Goal: Information Seeking & Learning: Learn about a topic

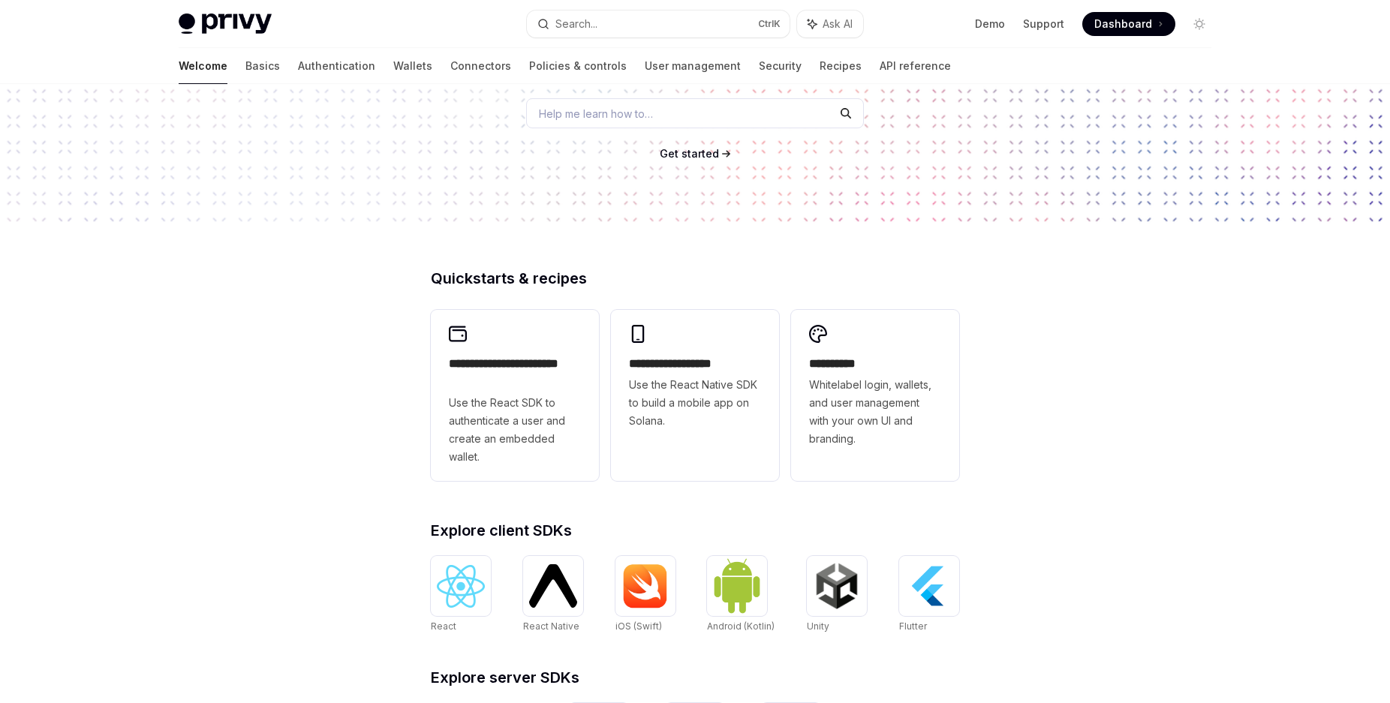
scroll to position [41, 0]
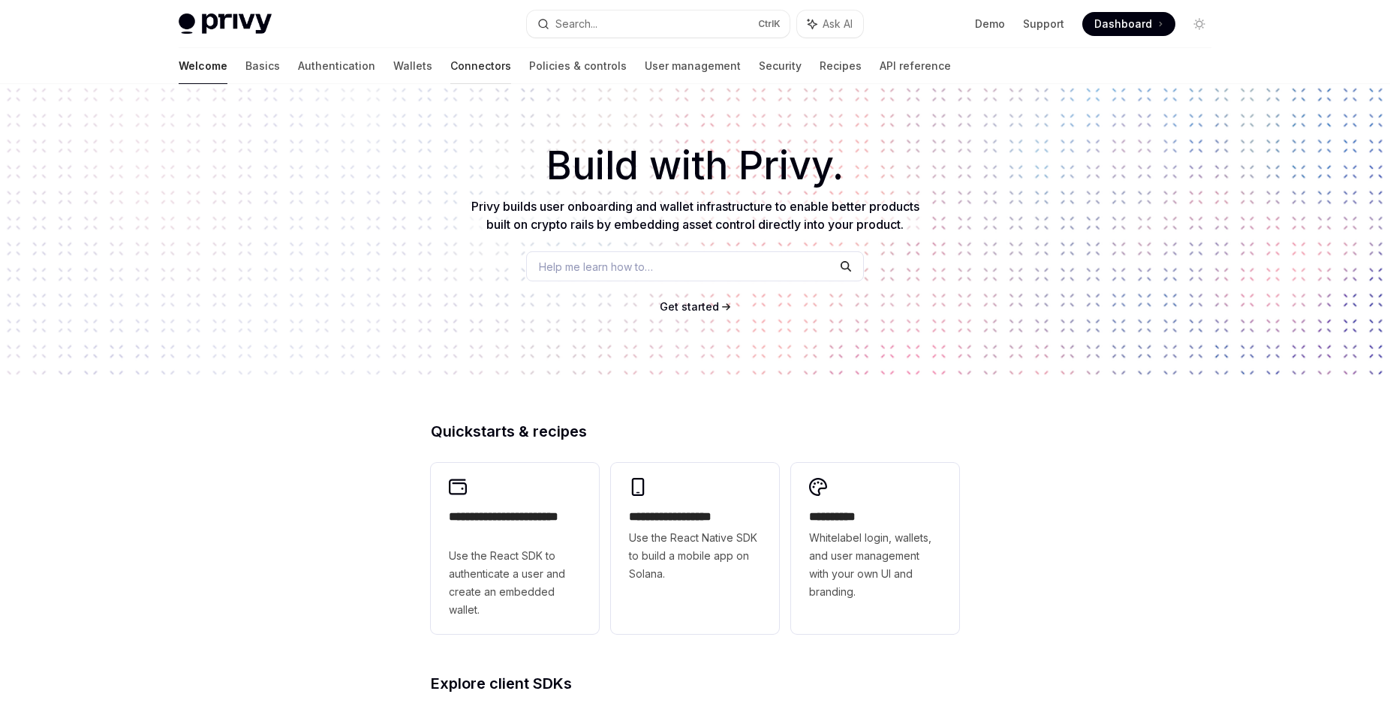
click at [450, 68] on link "Connectors" at bounding box center [480, 66] width 61 height 36
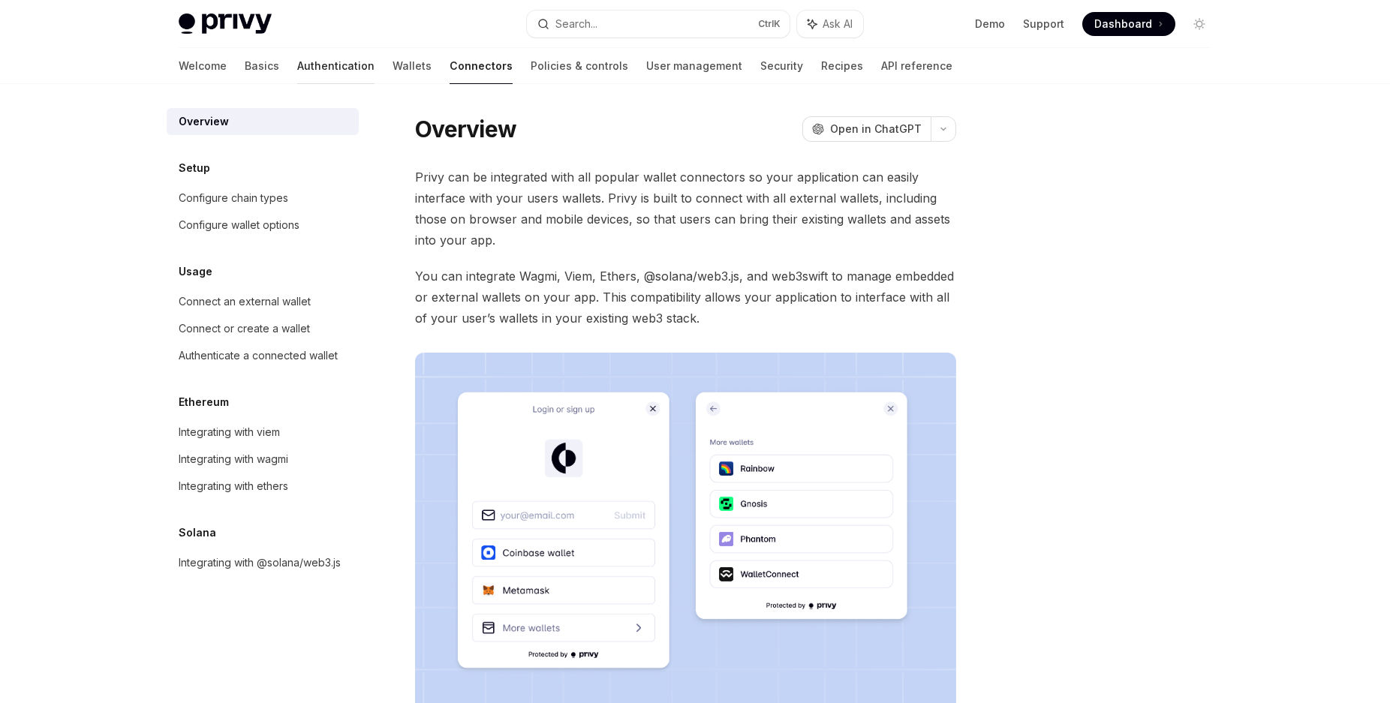
click at [297, 68] on link "Authentication" at bounding box center [335, 66] width 77 height 36
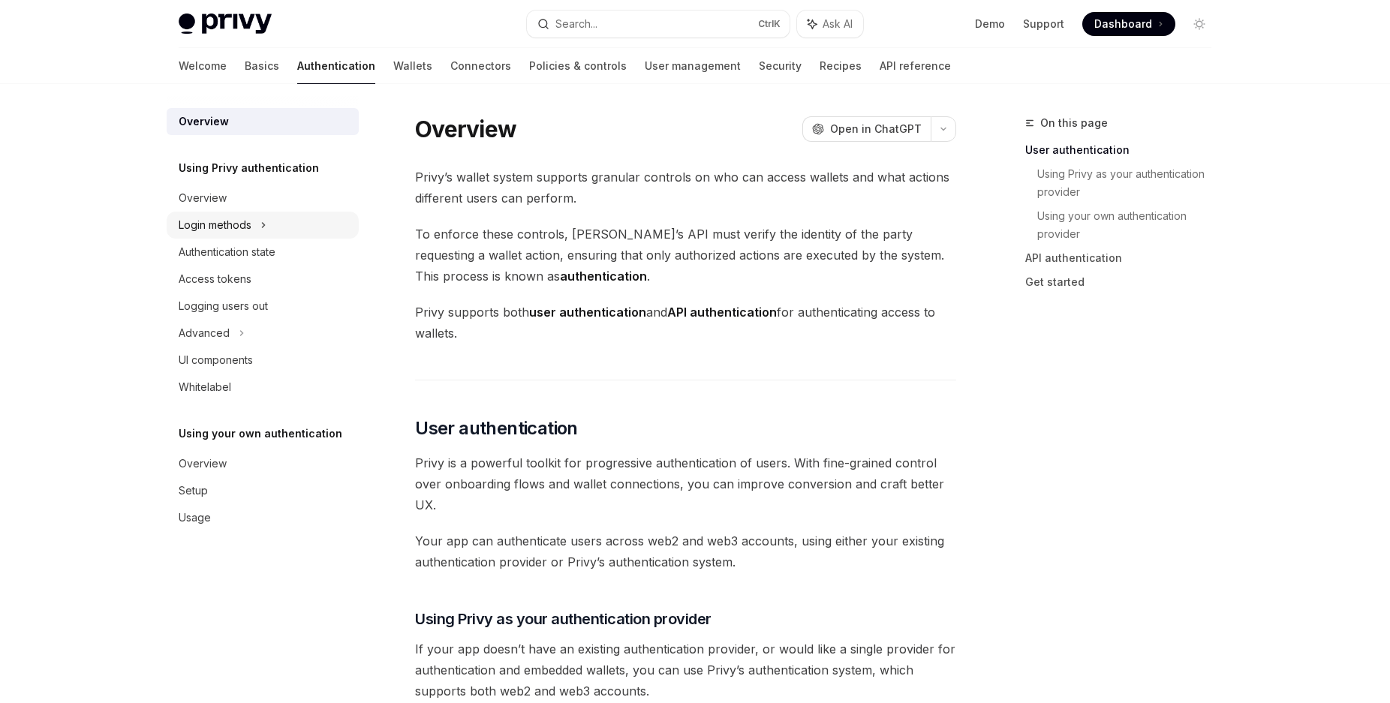
click at [208, 222] on div "Login methods" at bounding box center [215, 225] width 73 height 18
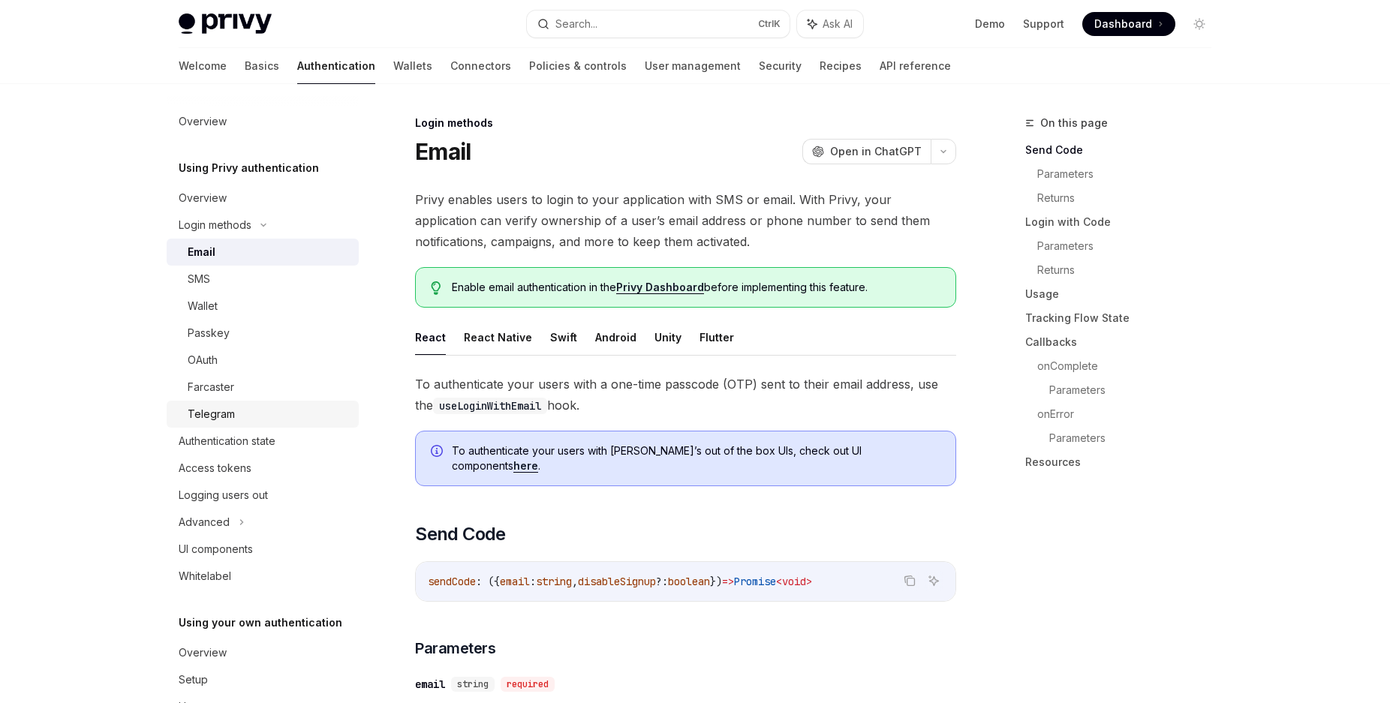
click at [233, 418] on div "Telegram" at bounding box center [211, 414] width 47 height 18
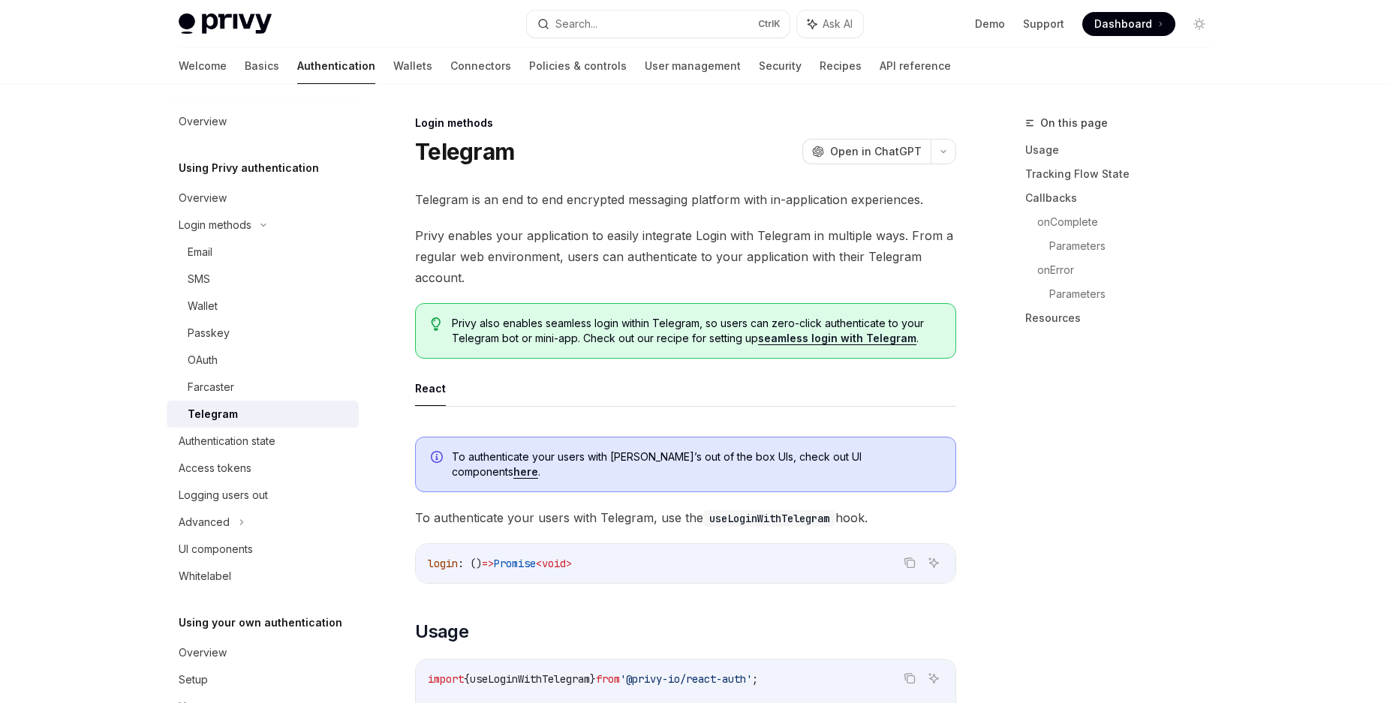
type textarea "*"
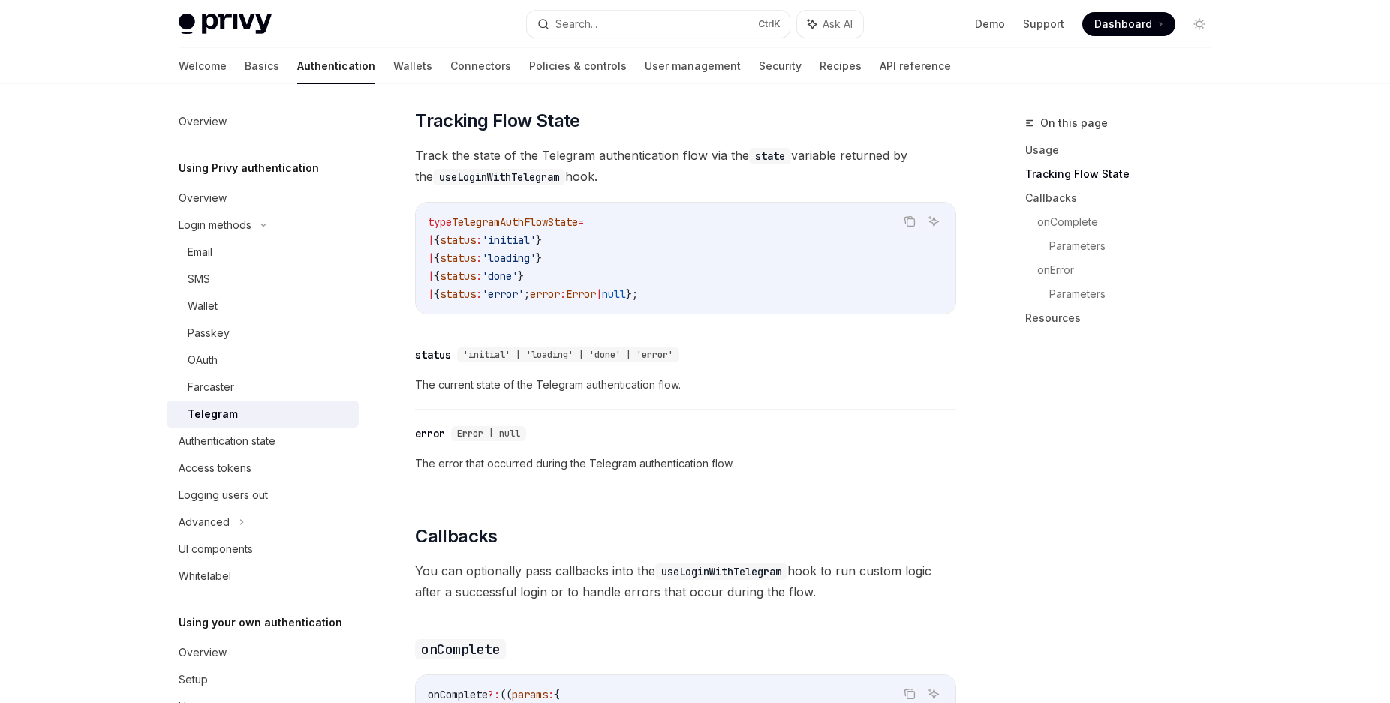
scroll to position [1072, 0]
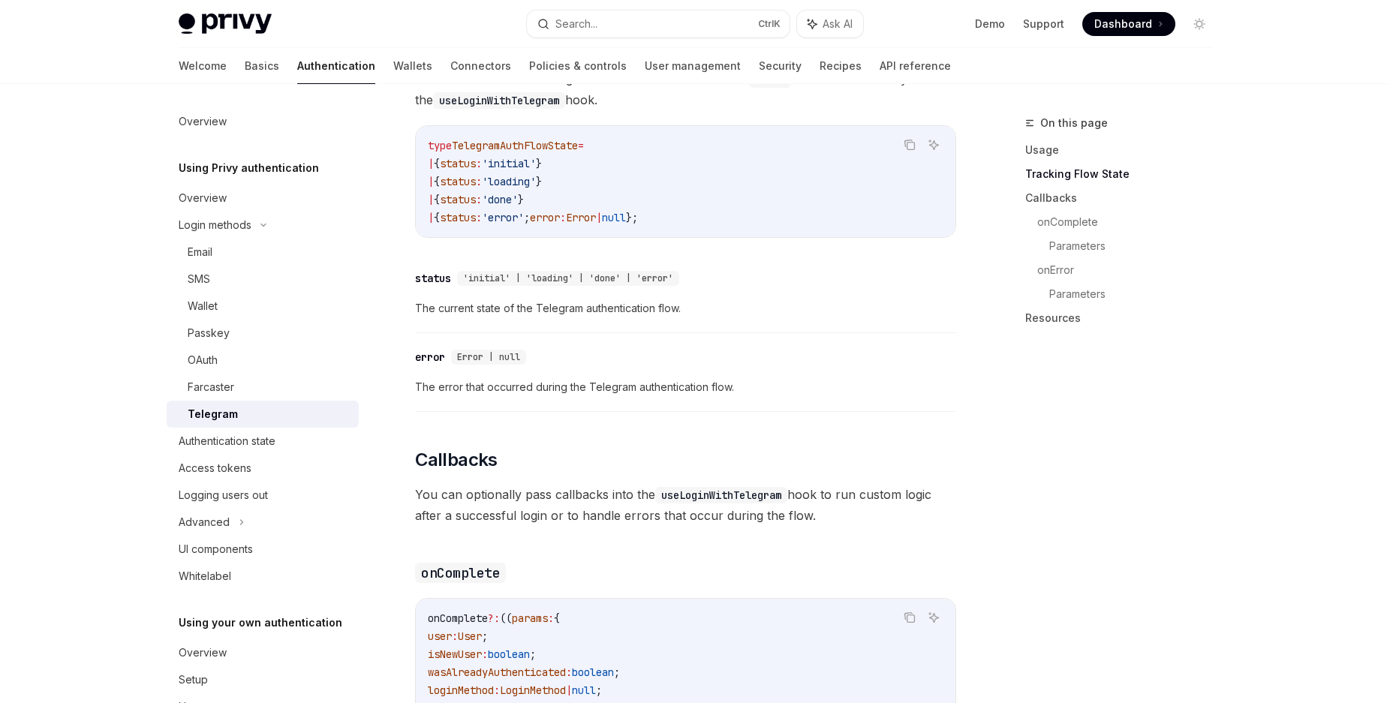
click at [823, 509] on span "You can optionally pass callbacks into the useLoginWithTelegram hook to run cus…" at bounding box center [685, 505] width 541 height 42
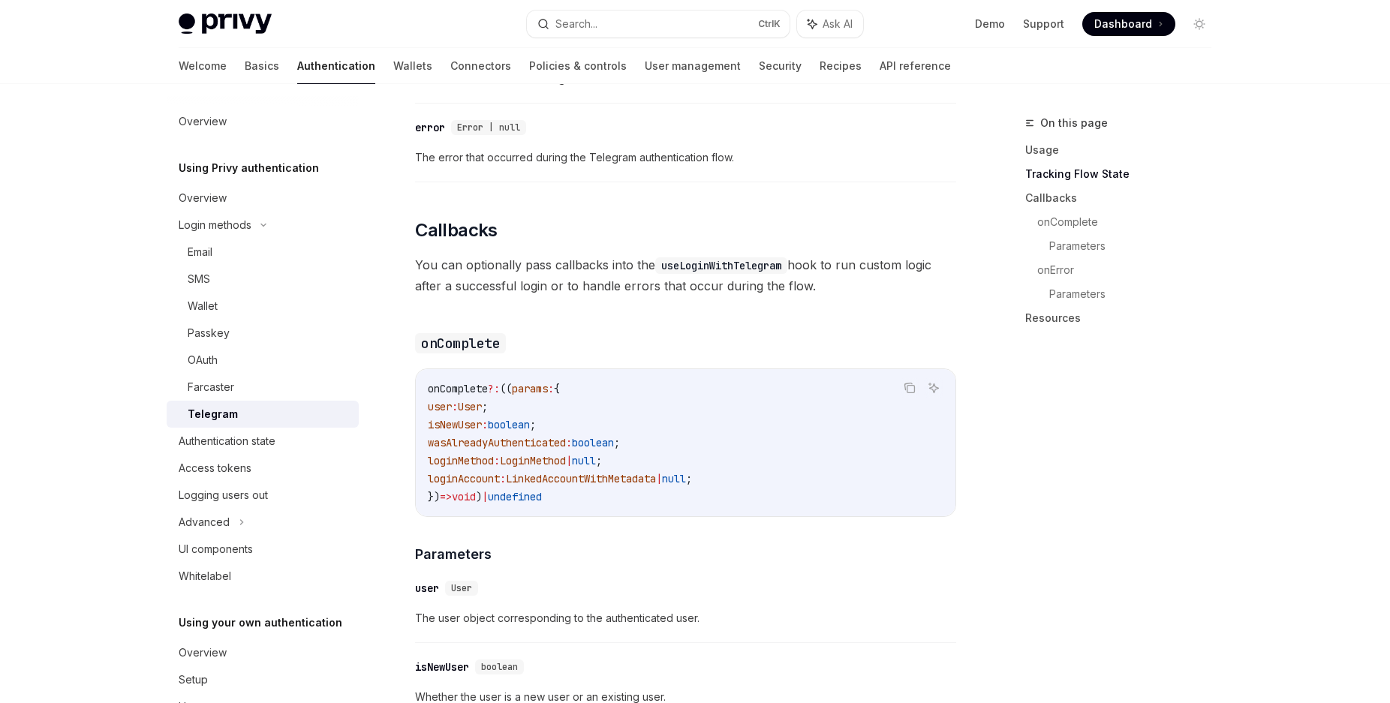
scroll to position [1225, 0]
